Goal: Navigation & Orientation: Find specific page/section

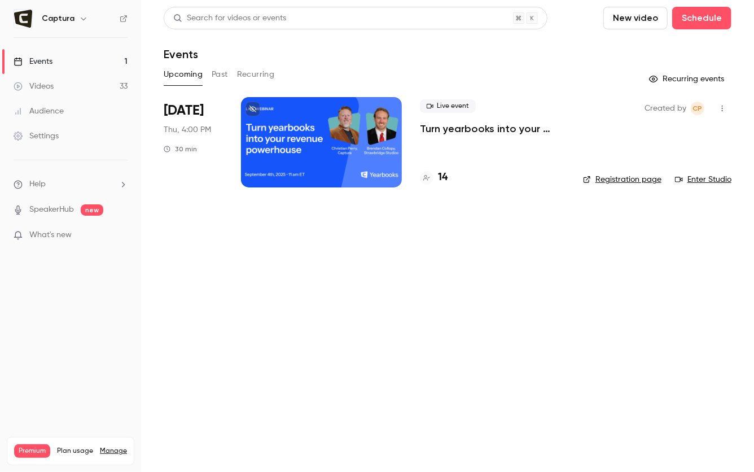
click at [621, 182] on link "Registration page" at bounding box center [622, 179] width 78 height 11
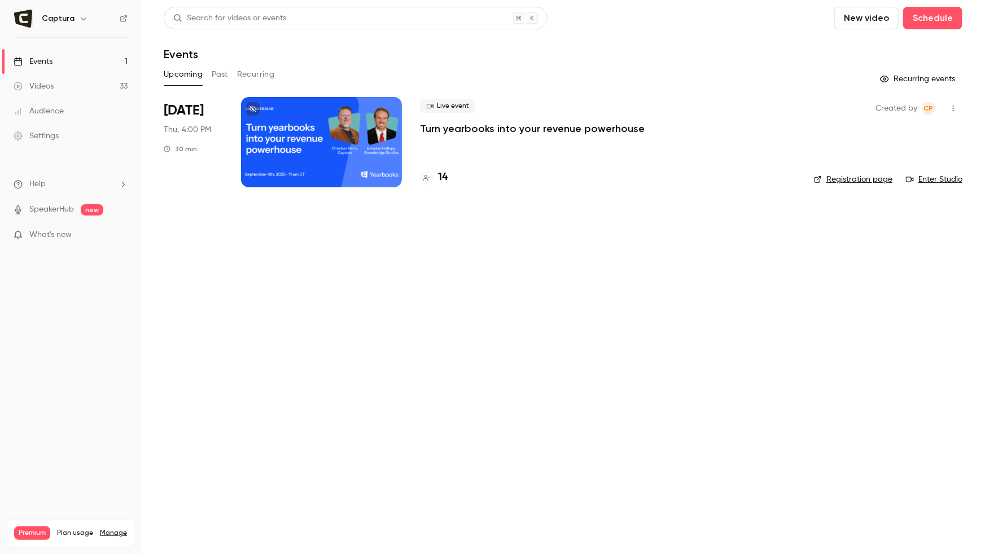
click at [298, 151] on div at bounding box center [321, 142] width 161 height 90
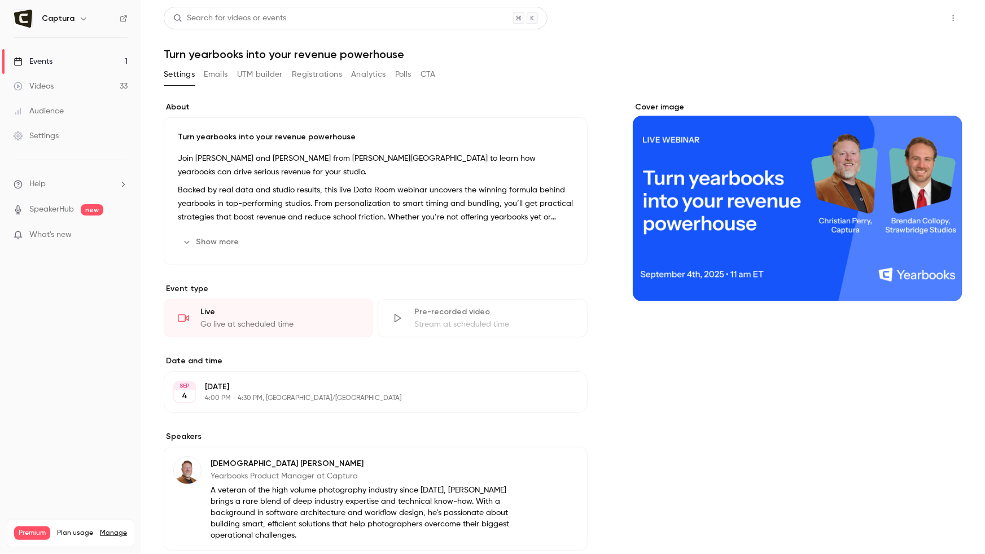
click at [917, 16] on button "Share" at bounding box center [913, 18] width 45 height 23
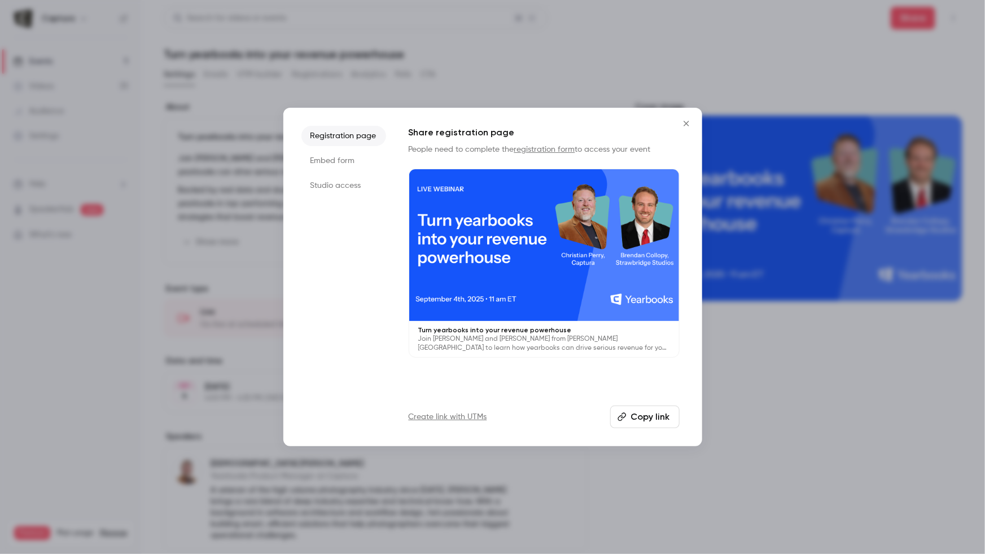
click at [531, 261] on div at bounding box center [544, 245] width 270 height 152
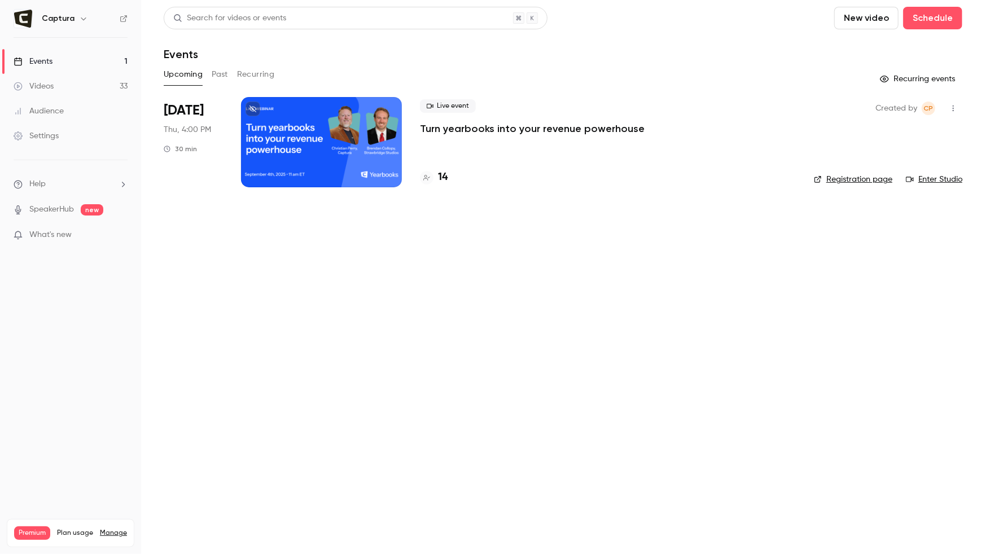
click at [846, 183] on link "Registration page" at bounding box center [853, 179] width 78 height 11
click at [831, 176] on link "Registration page" at bounding box center [853, 179] width 78 height 11
